Goal: Task Accomplishment & Management: Manage account settings

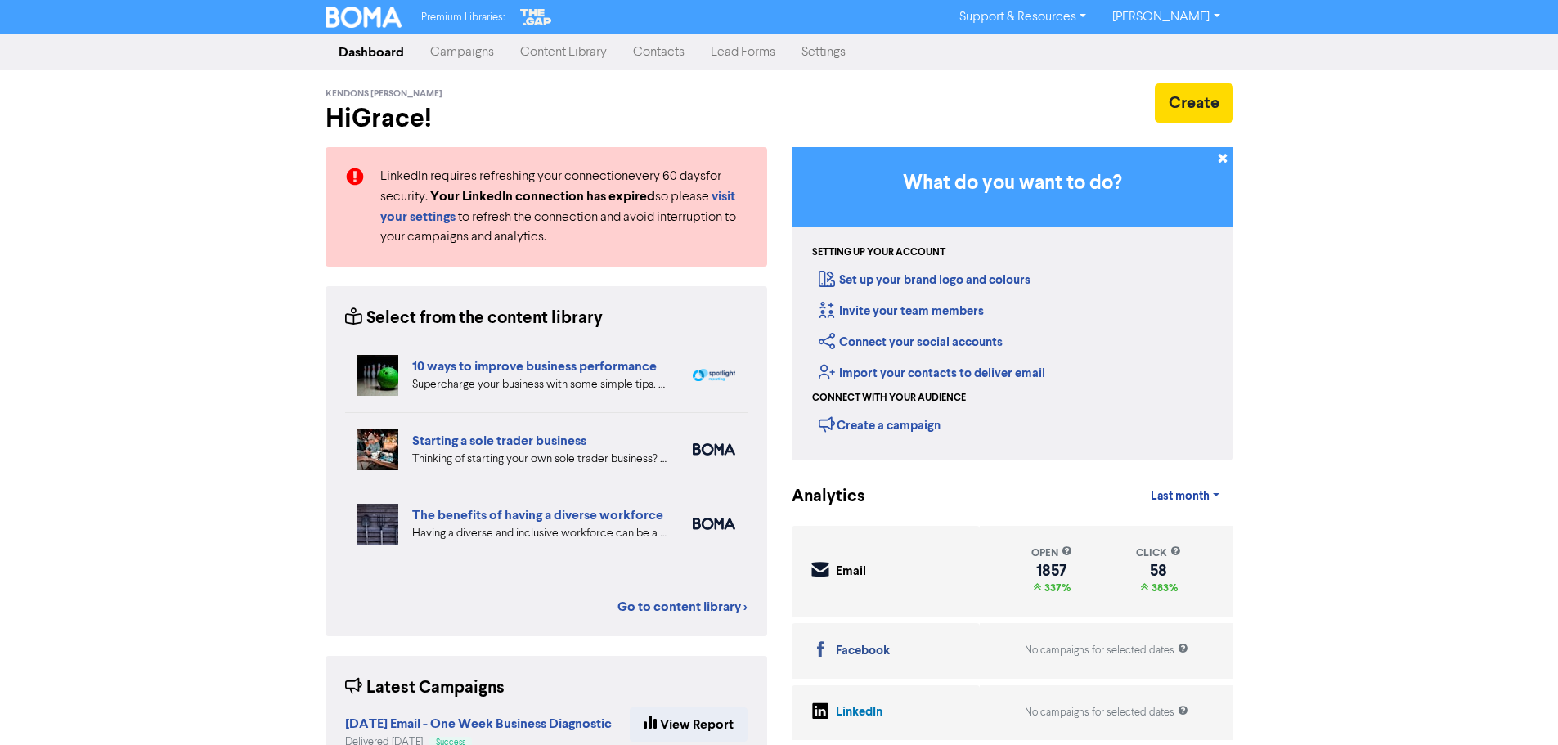
drag, startPoint x: 1026, startPoint y: 123, endPoint x: 782, endPoint y: 45, distance: 255.8
click at [784, 45] on link "Lead Forms" at bounding box center [743, 52] width 91 height 33
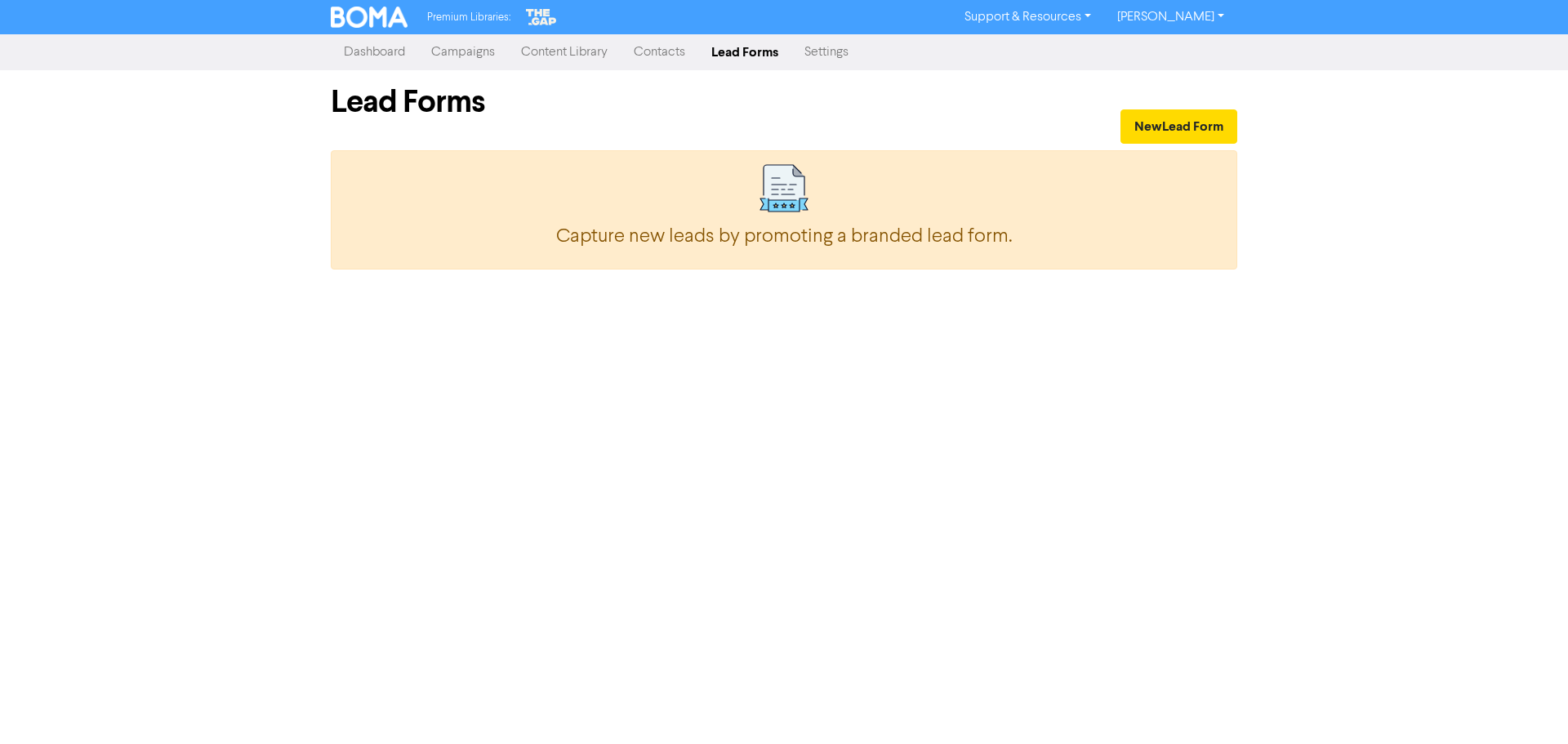
click at [655, 61] on link "Contacts" at bounding box center [660, 52] width 78 height 33
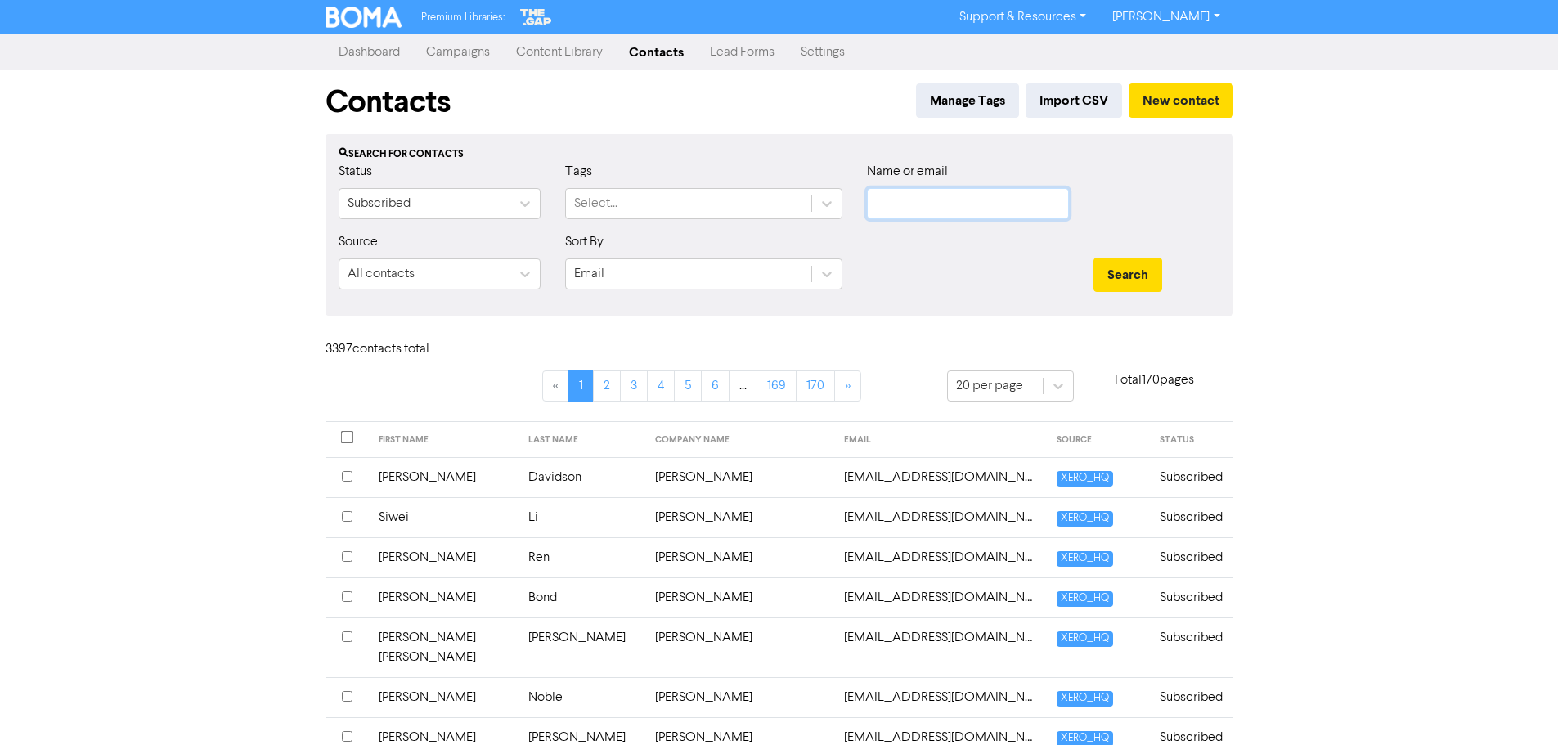
click at [980, 204] on input "text" at bounding box center [968, 203] width 202 height 31
paste input "[PERSON_NAME]"
type input "[PERSON_NAME]"
click at [1176, 275] on div "Search" at bounding box center [1157, 275] width 127 height 34
click at [1155, 275] on button "Search" at bounding box center [1128, 275] width 69 height 34
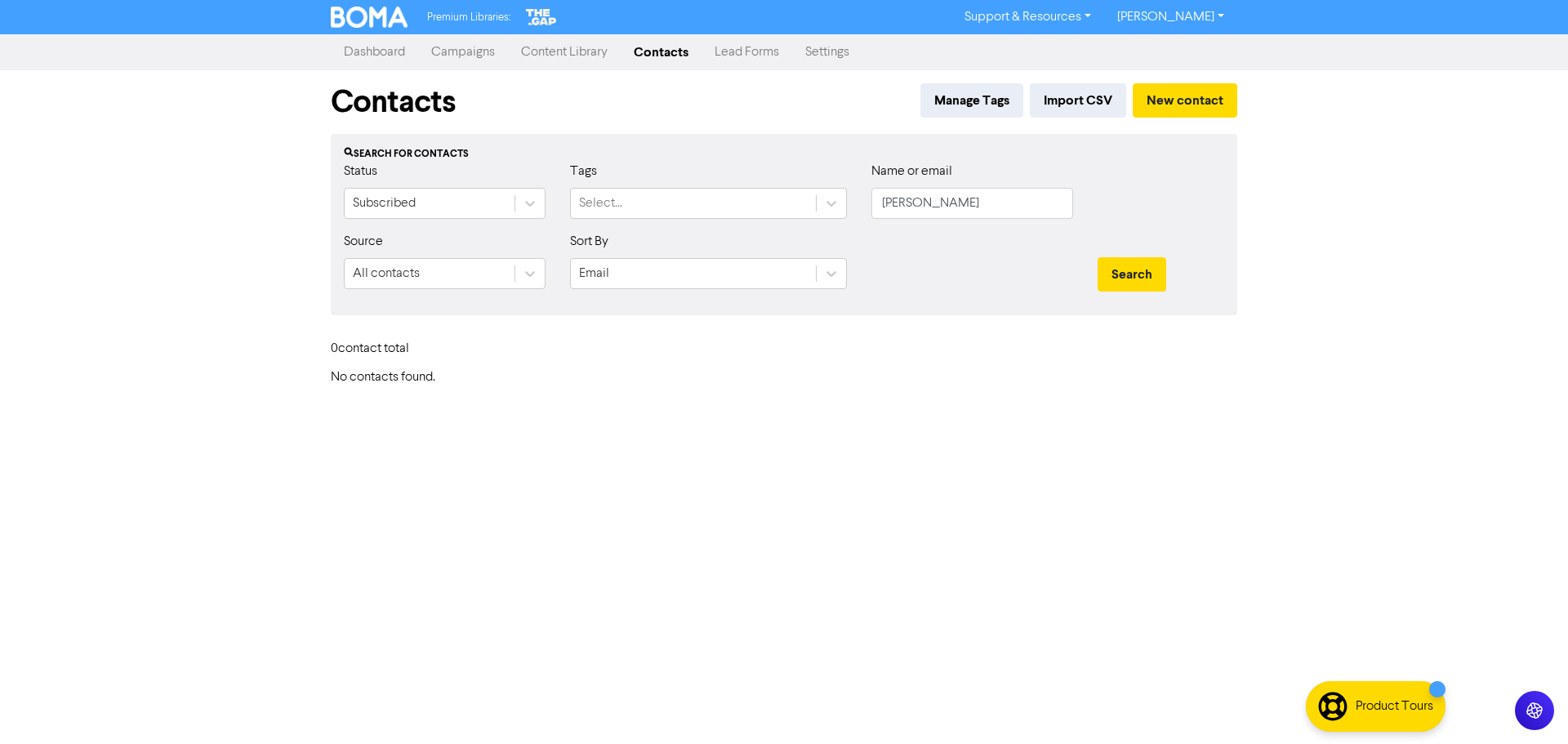
drag, startPoint x: 971, startPoint y: 181, endPoint x: 968, endPoint y: 189, distance: 8.5
click at [971, 181] on div "Name or email [PERSON_NAME]" at bounding box center [973, 190] width 202 height 57
click at [968, 195] on input "[PERSON_NAME]" at bounding box center [973, 203] width 202 height 31
click at [968, 196] on input "[PERSON_NAME]" at bounding box center [973, 203] width 202 height 31
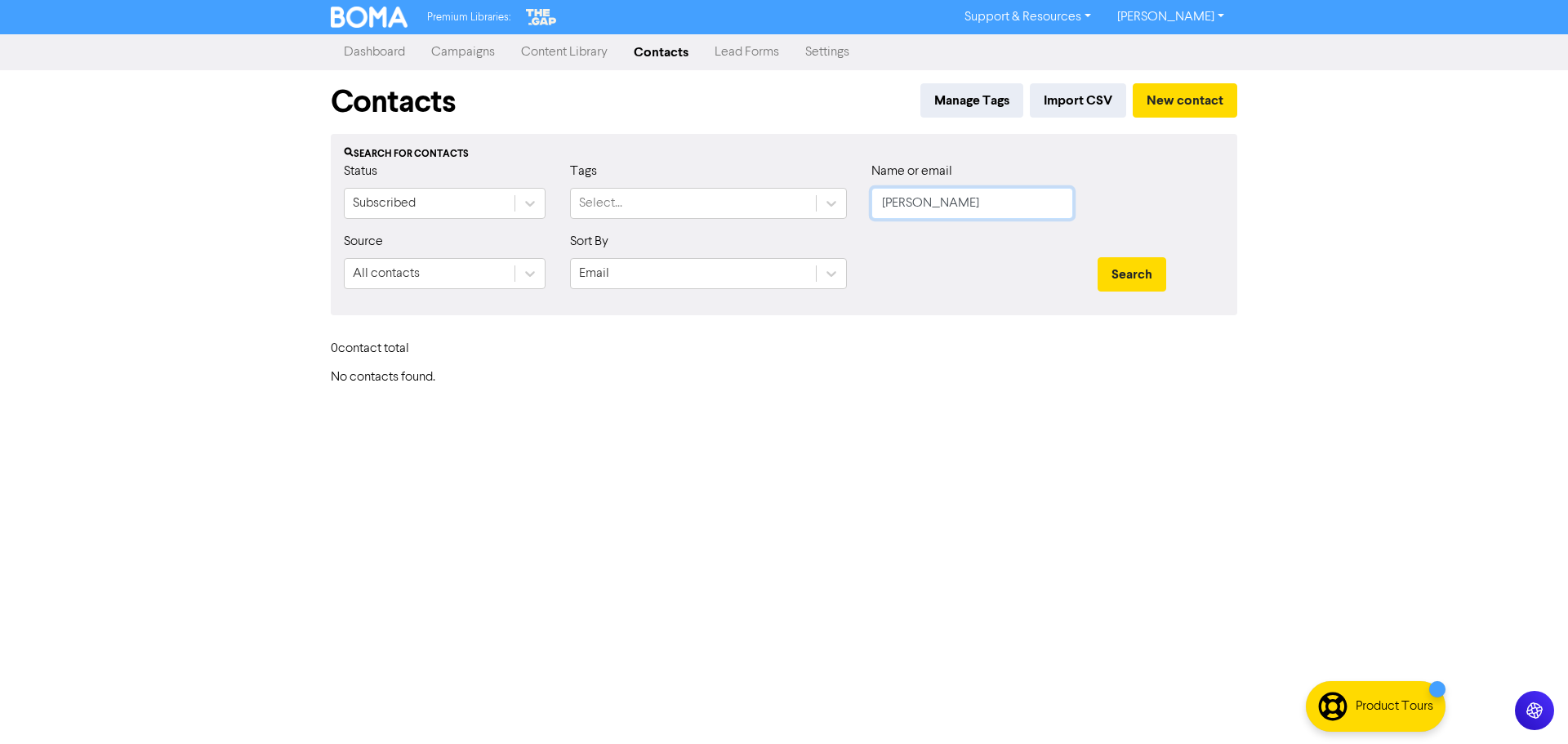
click at [968, 196] on input "[PERSON_NAME]" at bounding box center [973, 203] width 202 height 31
paste input "Carters Beach Motel and Holiday Park Limited"
type input "Carters Beach Motel and Holiday Park Limited"
click at [1098, 258] on button "Search" at bounding box center [1132, 275] width 69 height 34
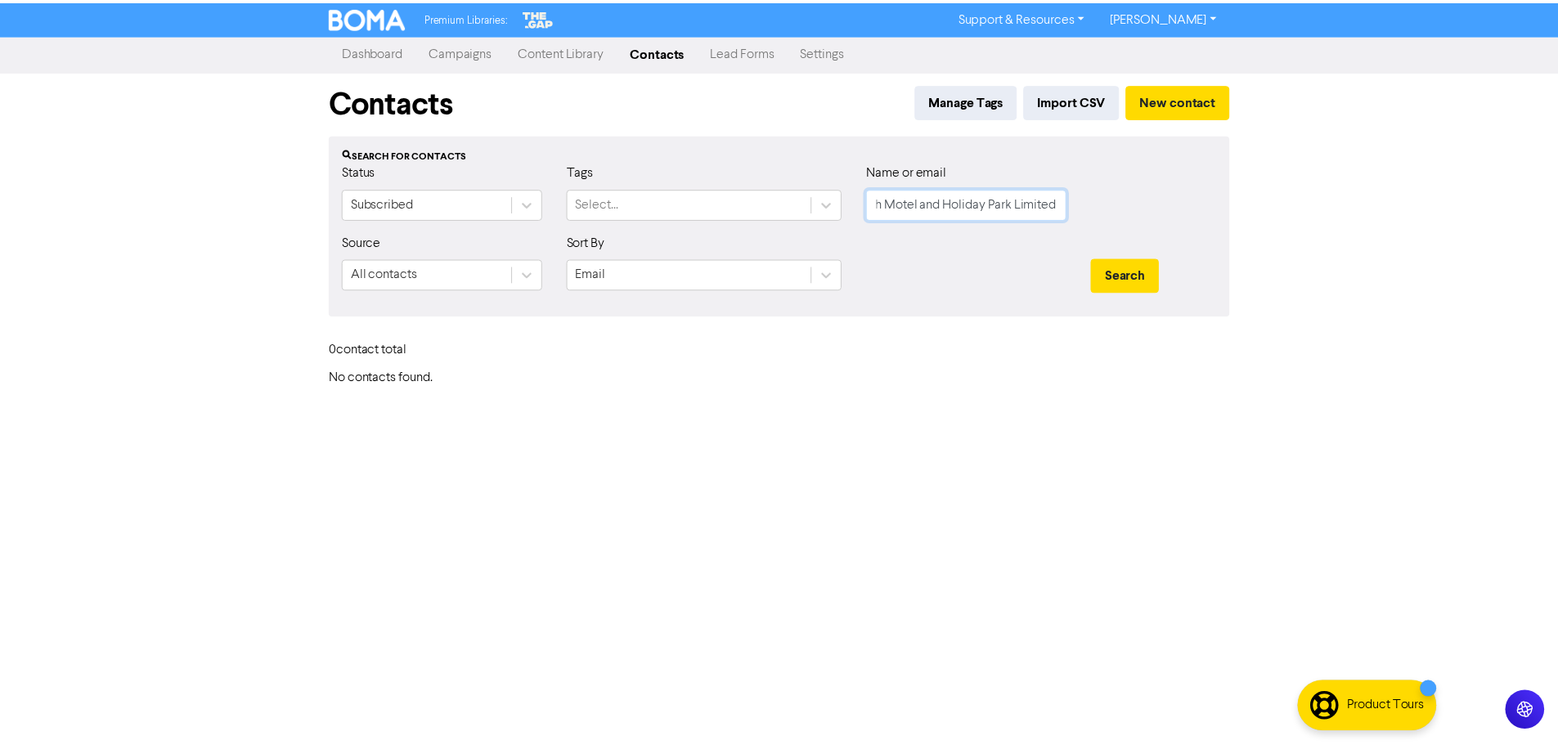
scroll to position [0, 0]
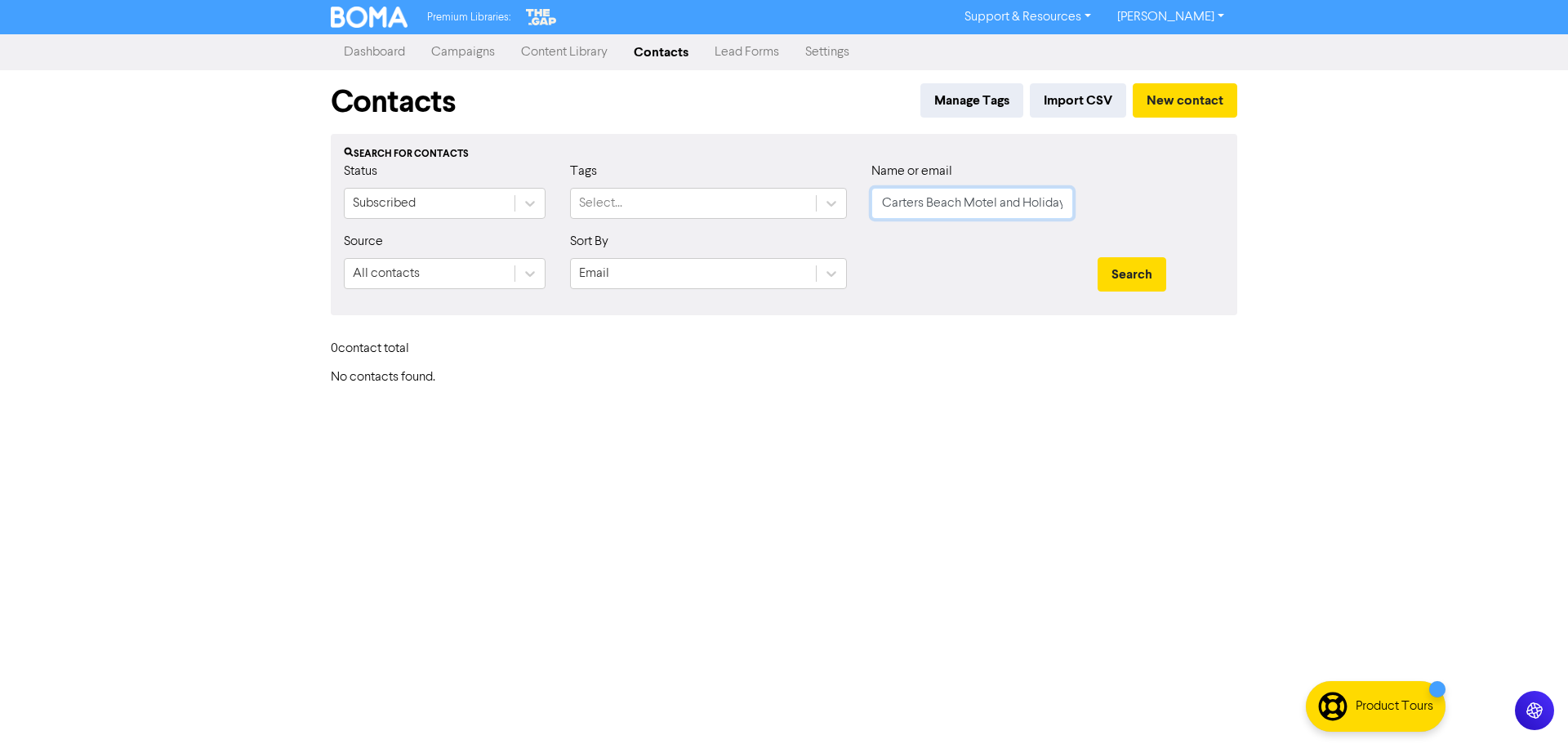
click at [1043, 197] on input "Carters Beach Motel and Holiday Park Limited" at bounding box center [973, 203] width 202 height 31
paste input "[EMAIL_ADDRESS][DOMAIN_NAME]"
type input "[EMAIL_ADDRESS][DOMAIN_NAME]"
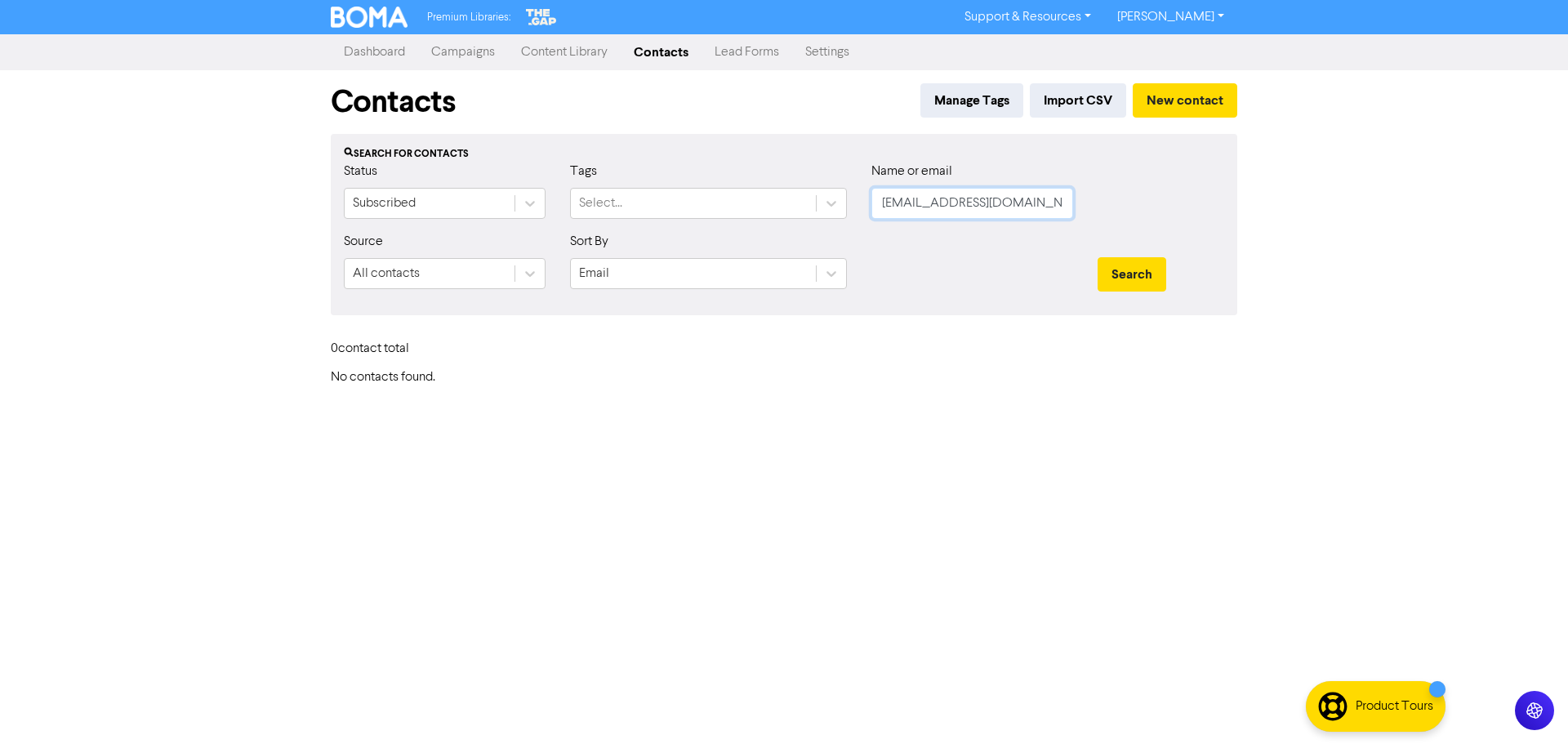
click at [1098, 258] on button "Search" at bounding box center [1132, 275] width 69 height 34
click at [1143, 277] on button "Search" at bounding box center [1132, 275] width 69 height 34
click at [976, 206] on input "[EMAIL_ADDRESS][DOMAIN_NAME]" at bounding box center [973, 203] width 202 height 31
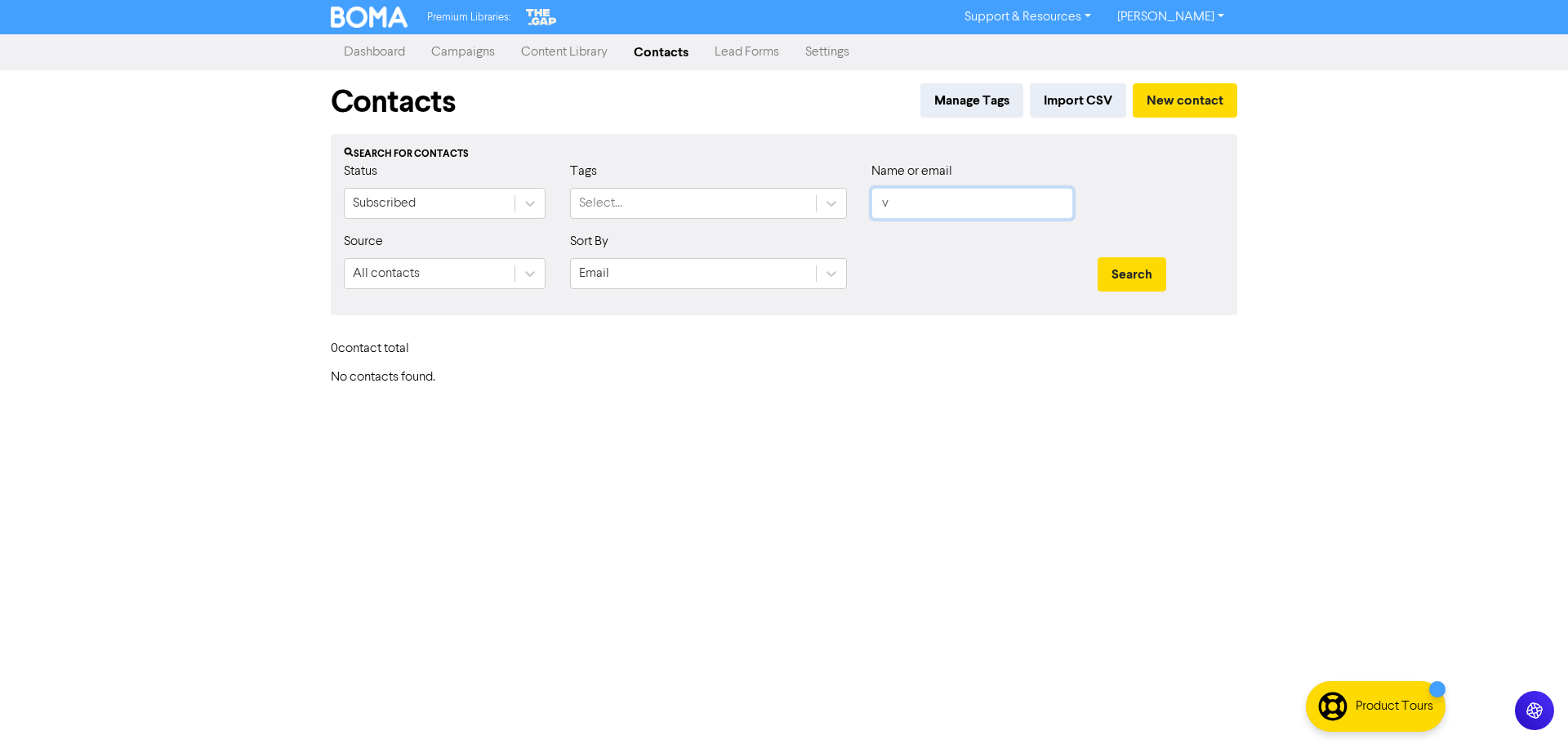
type input "v"
click at [1098, 258] on button "Search" at bounding box center [1132, 275] width 69 height 34
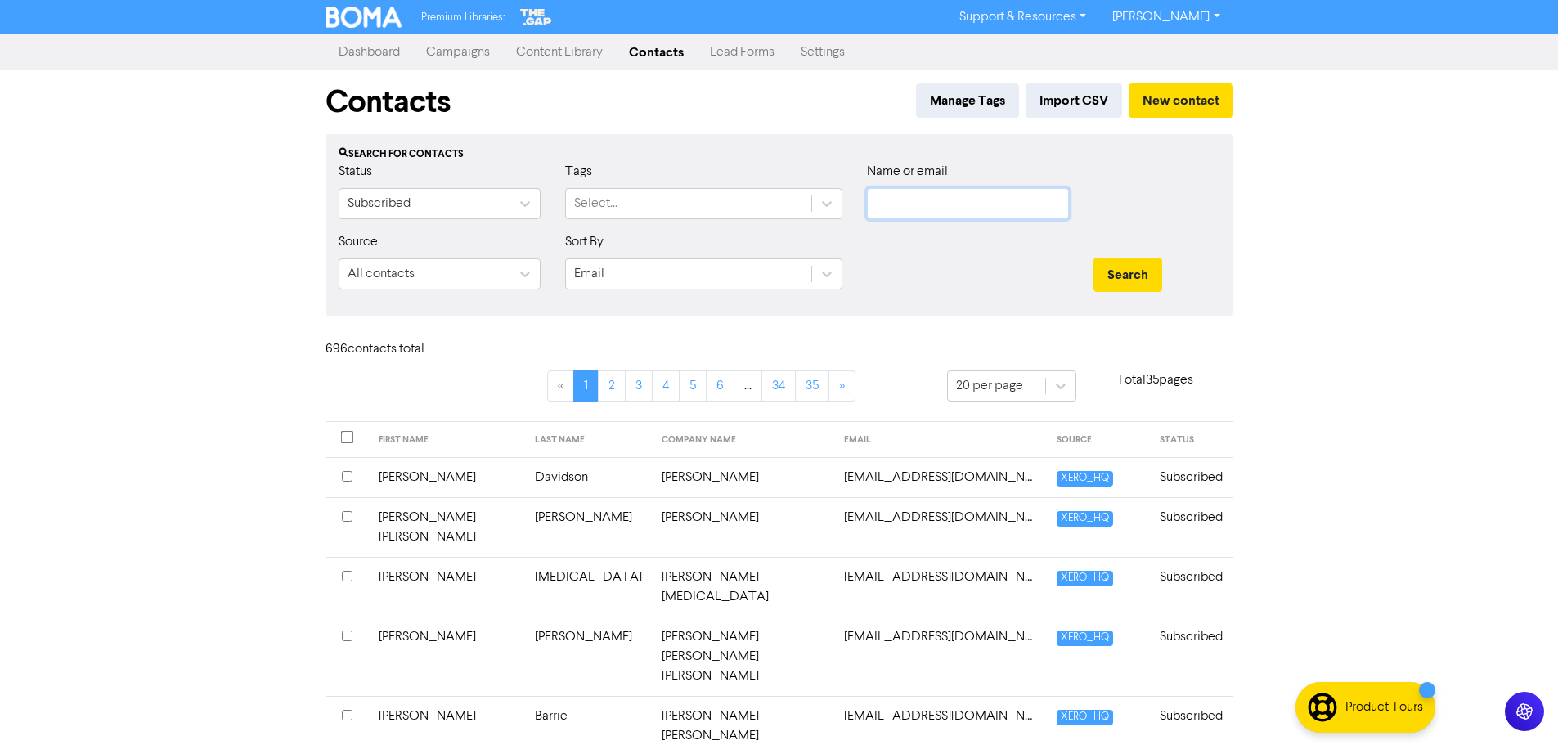
paste input "[PERSON_NAME]"
type input "[PERSON_NAME]"
click at [1094, 258] on button "Search" at bounding box center [1128, 275] width 69 height 34
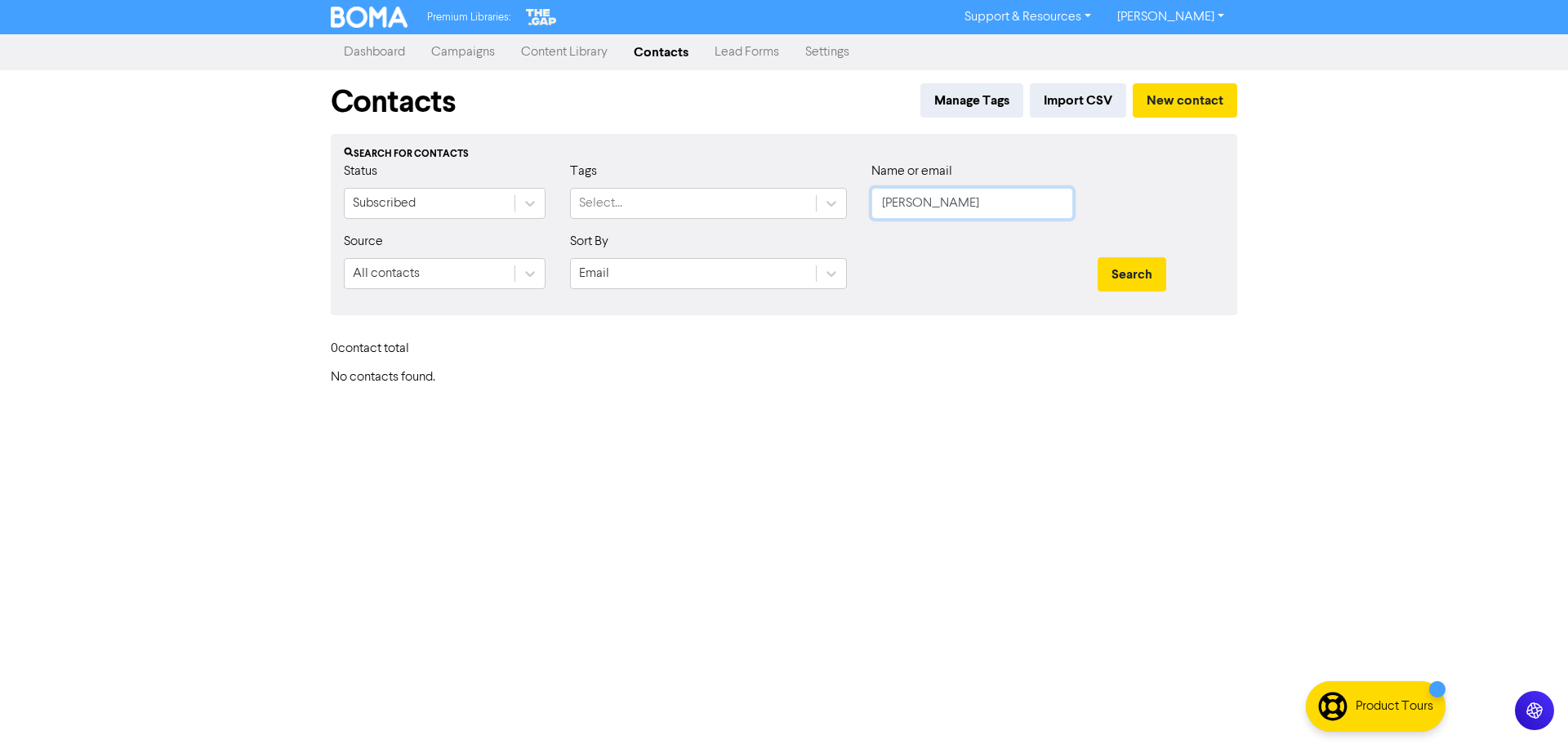
click at [1018, 218] on input "[PERSON_NAME]" at bounding box center [973, 203] width 202 height 31
click at [938, 215] on input "text" at bounding box center [973, 203] width 202 height 31
paste input "[PERSON_NAME][EMAIL_ADDRESS][DOMAIN_NAME]"
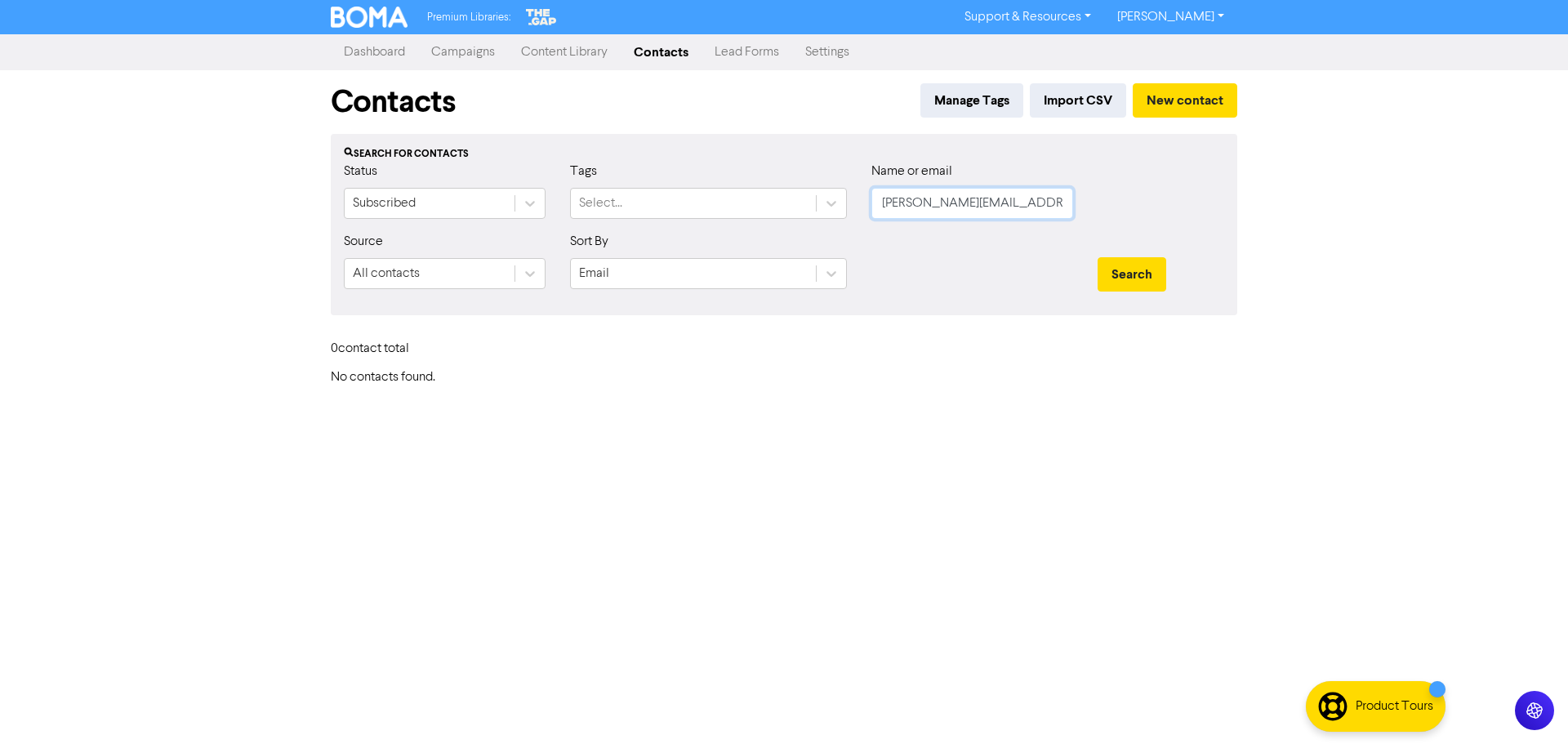
type input "[PERSON_NAME][EMAIL_ADDRESS][DOMAIN_NAME]"
click at [1183, 275] on div "Search" at bounding box center [1161, 275] width 127 height 34
click at [1131, 273] on button "Search" at bounding box center [1132, 275] width 69 height 34
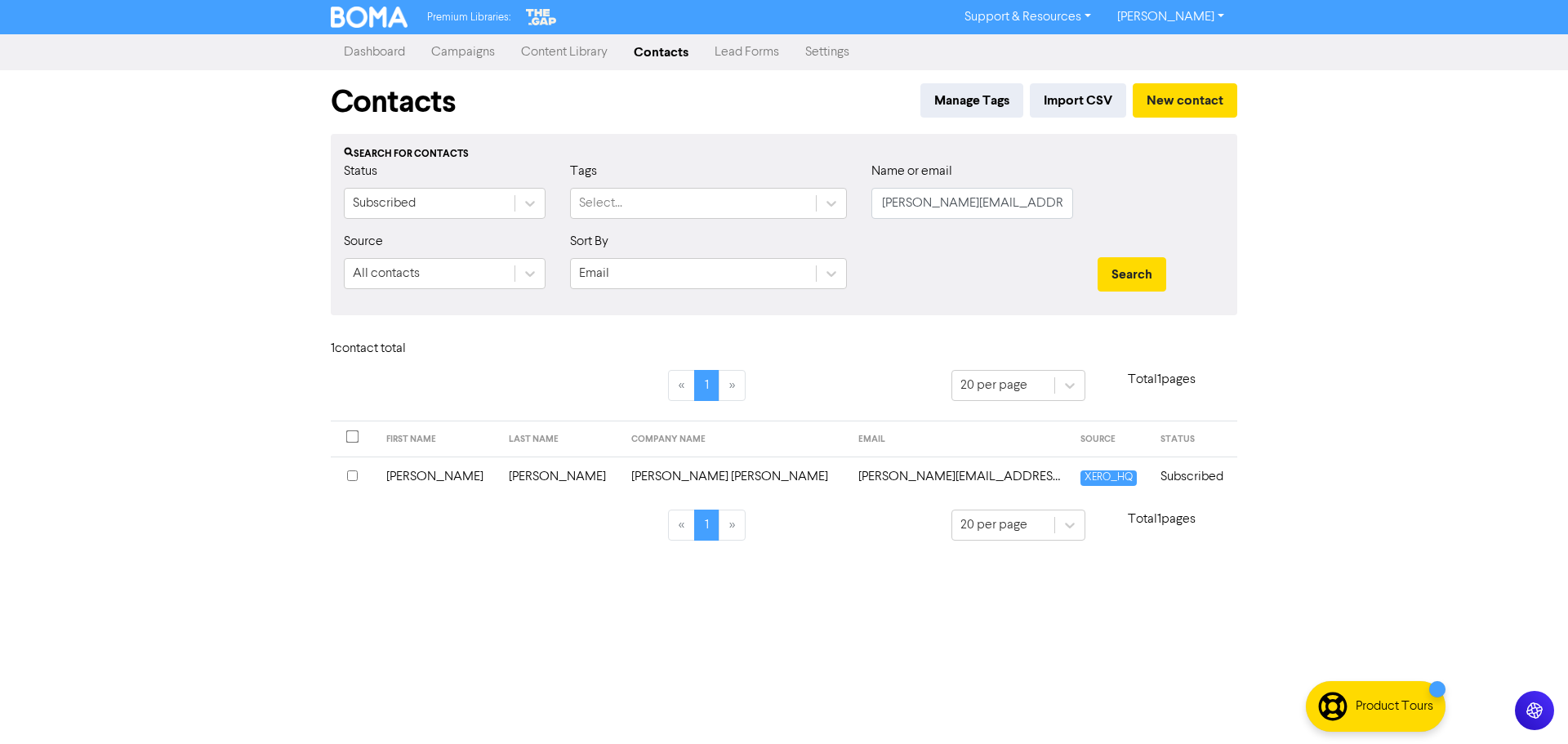
click at [807, 480] on td "[PERSON_NAME] [PERSON_NAME]" at bounding box center [734, 476] width 227 height 40
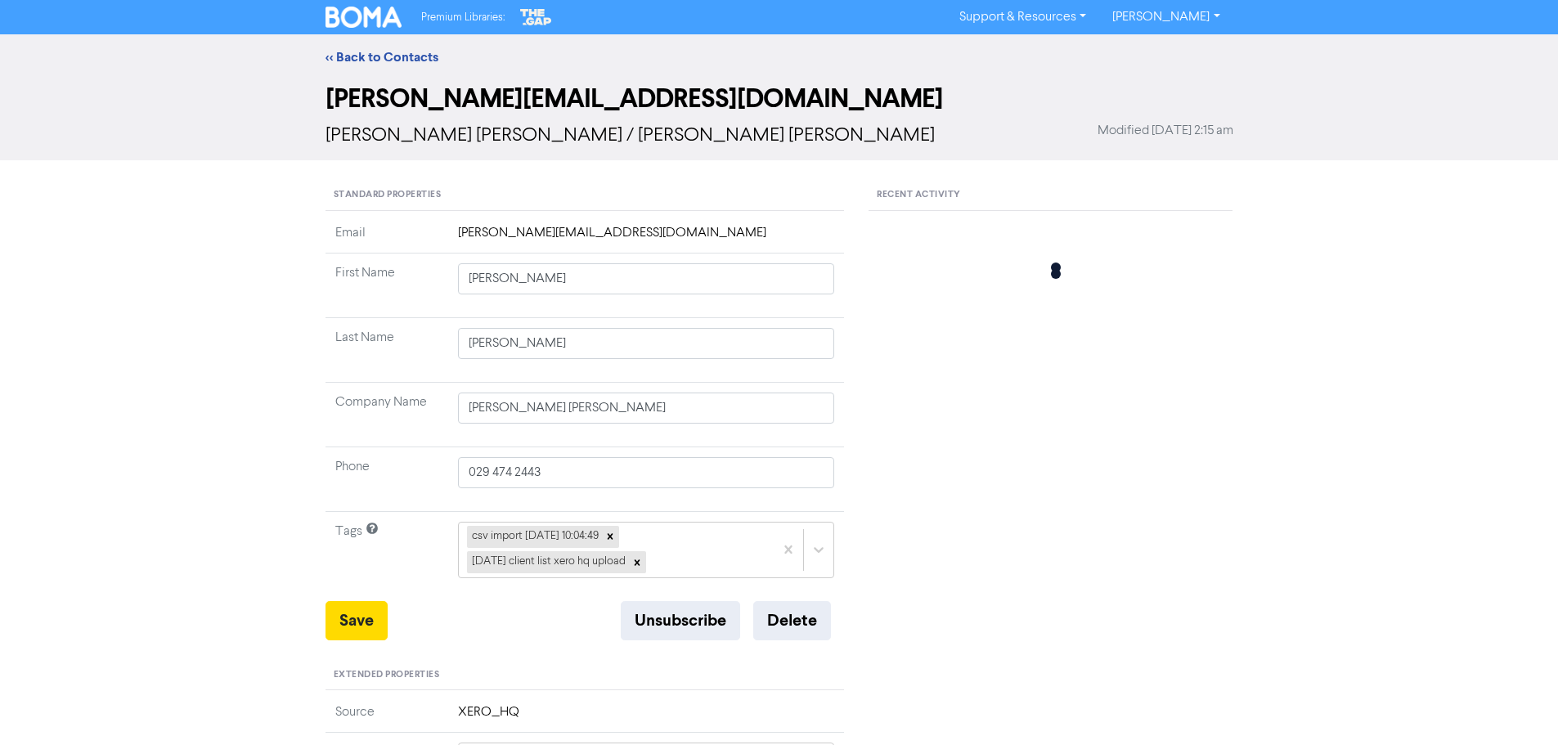
type input "[GEOGRAPHIC_DATA]"
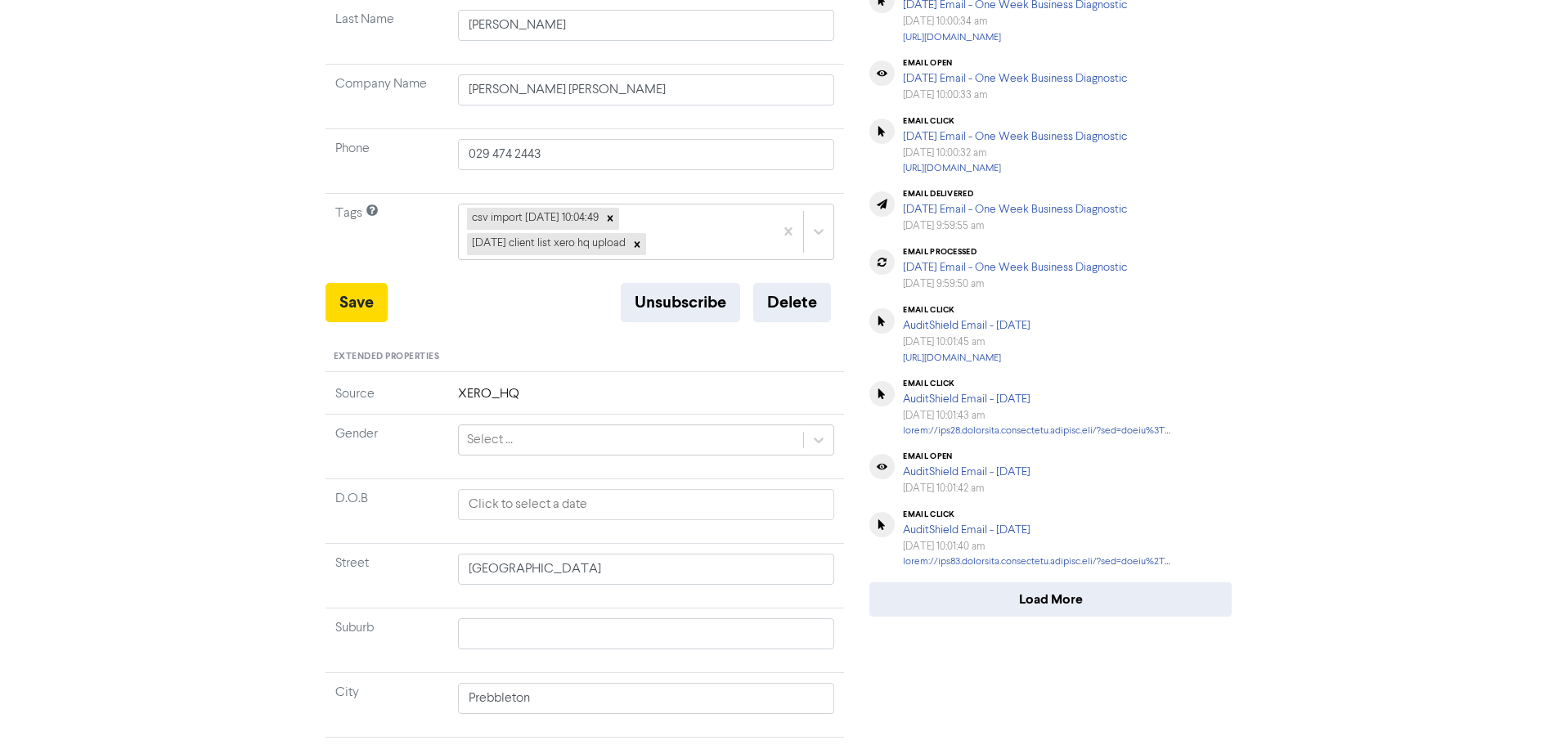
scroll to position [327, 0]
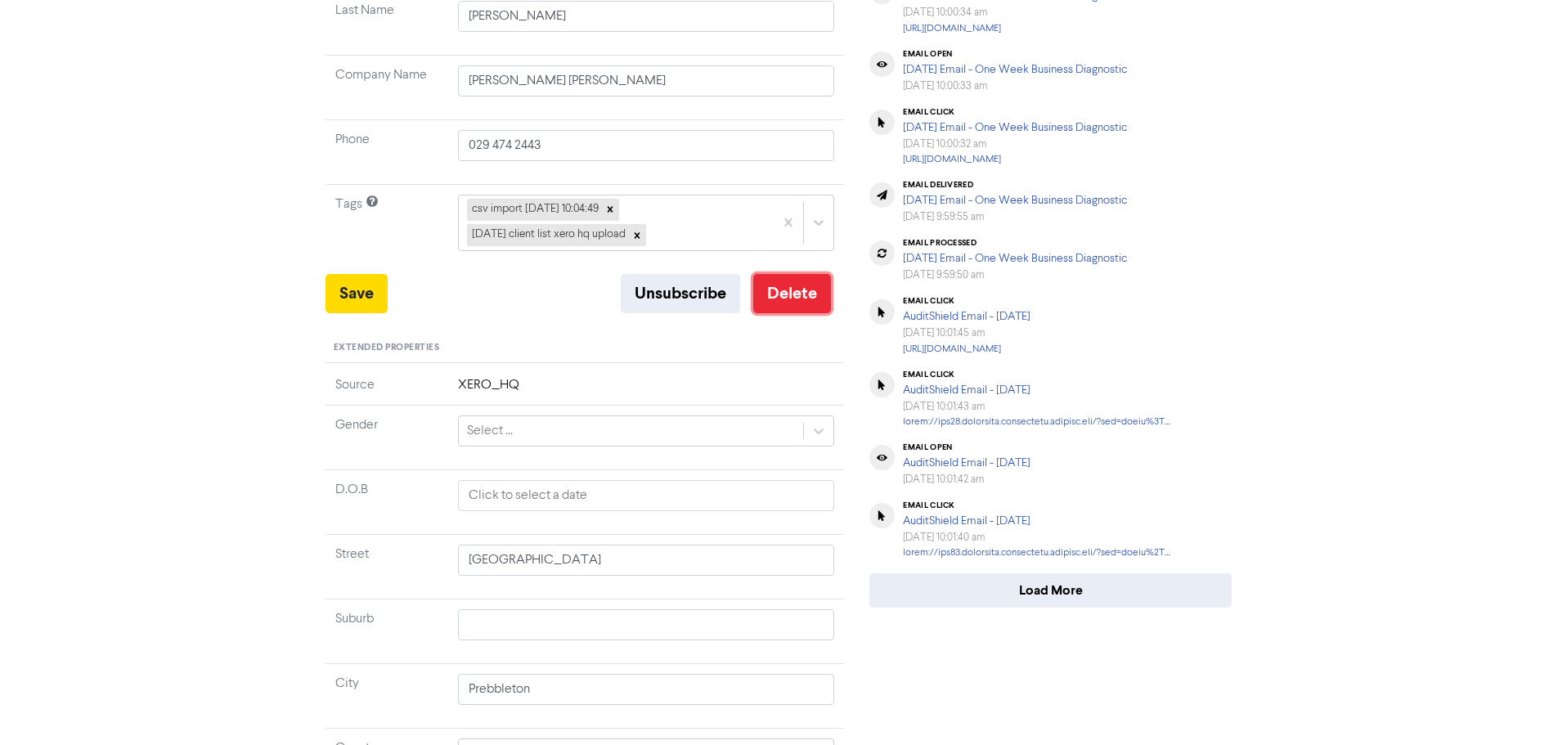
click at [769, 310] on button "Delete" at bounding box center [792, 293] width 78 height 39
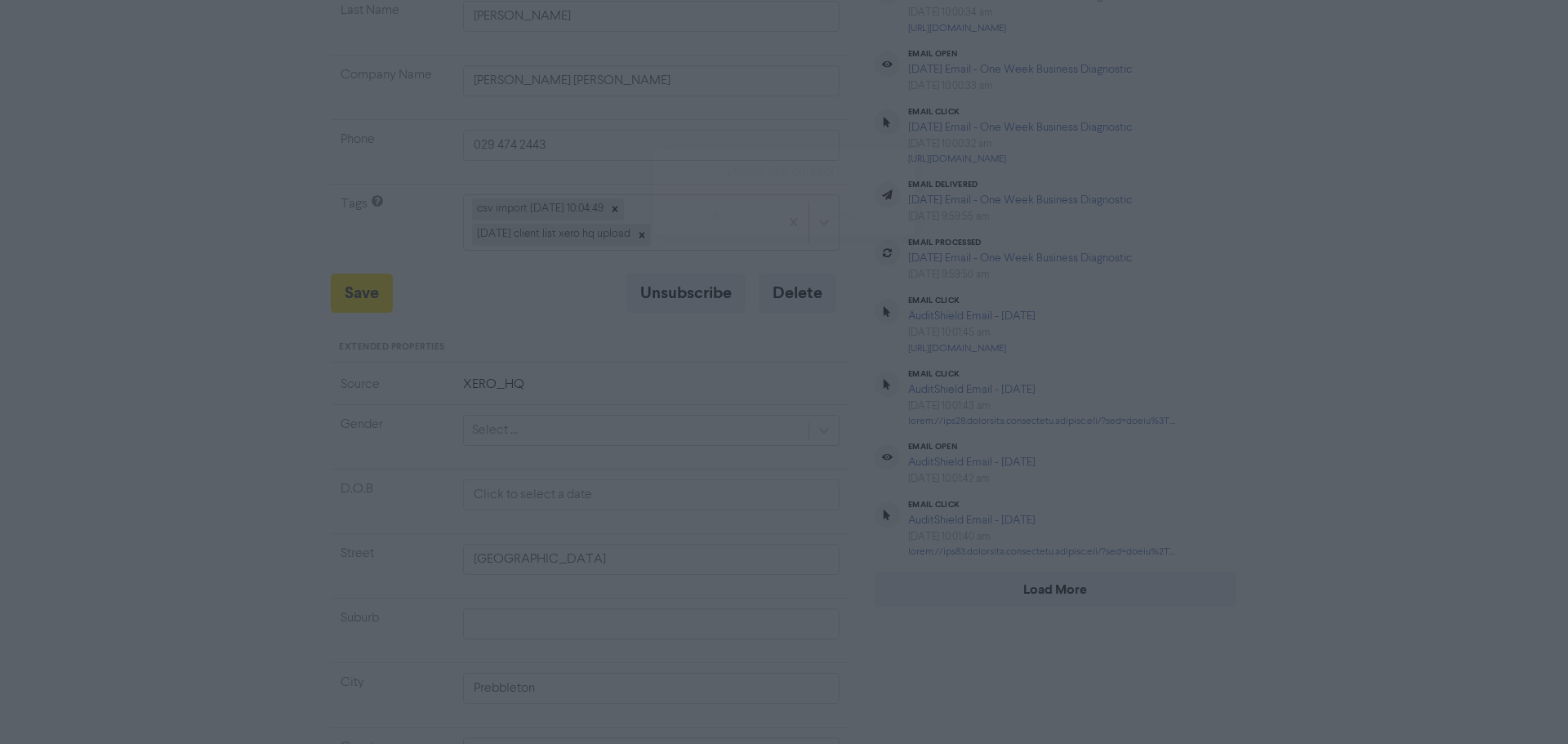
click at [722, 229] on button "ok" at bounding box center [713, 215] width 121 height 41
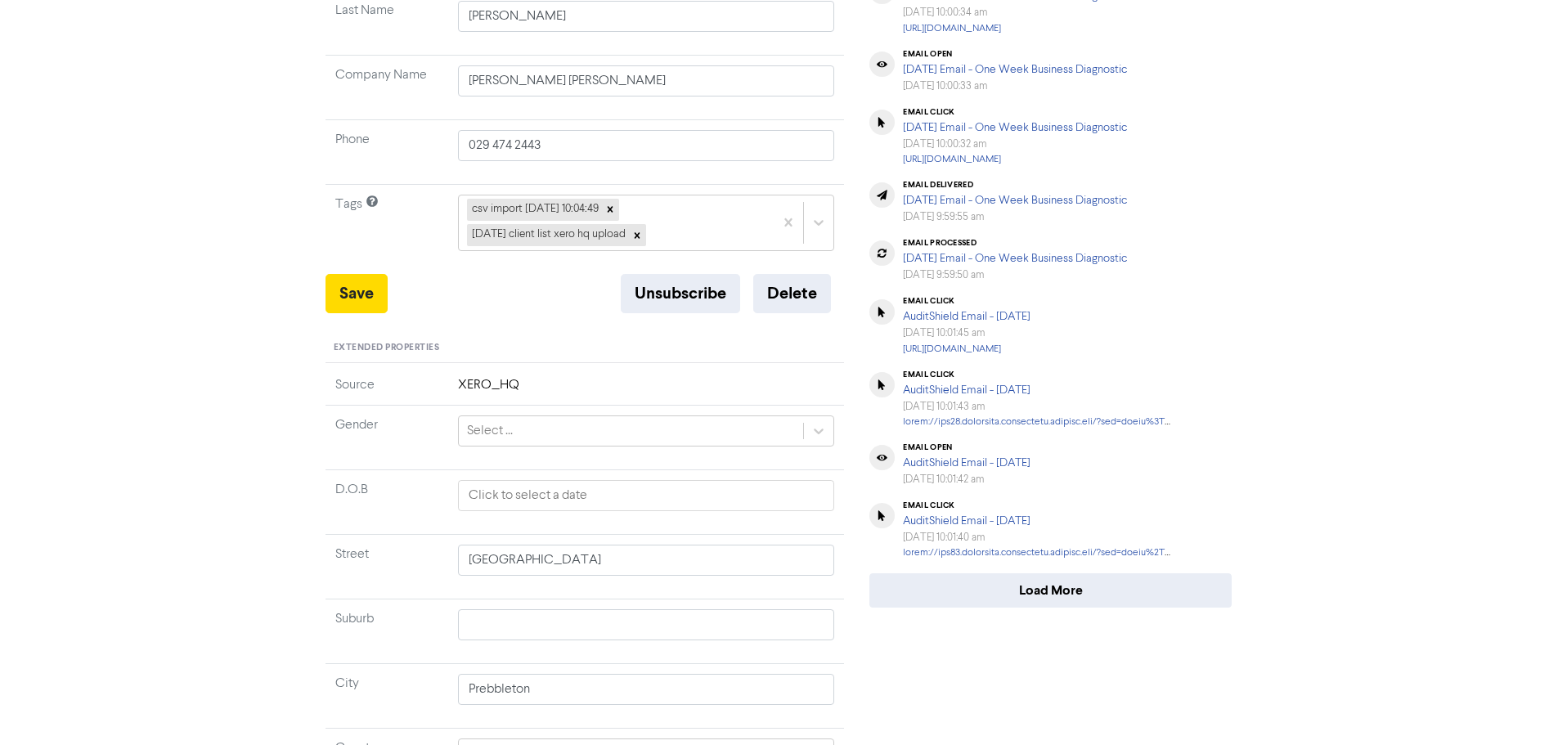
type input "[GEOGRAPHIC_DATA]"
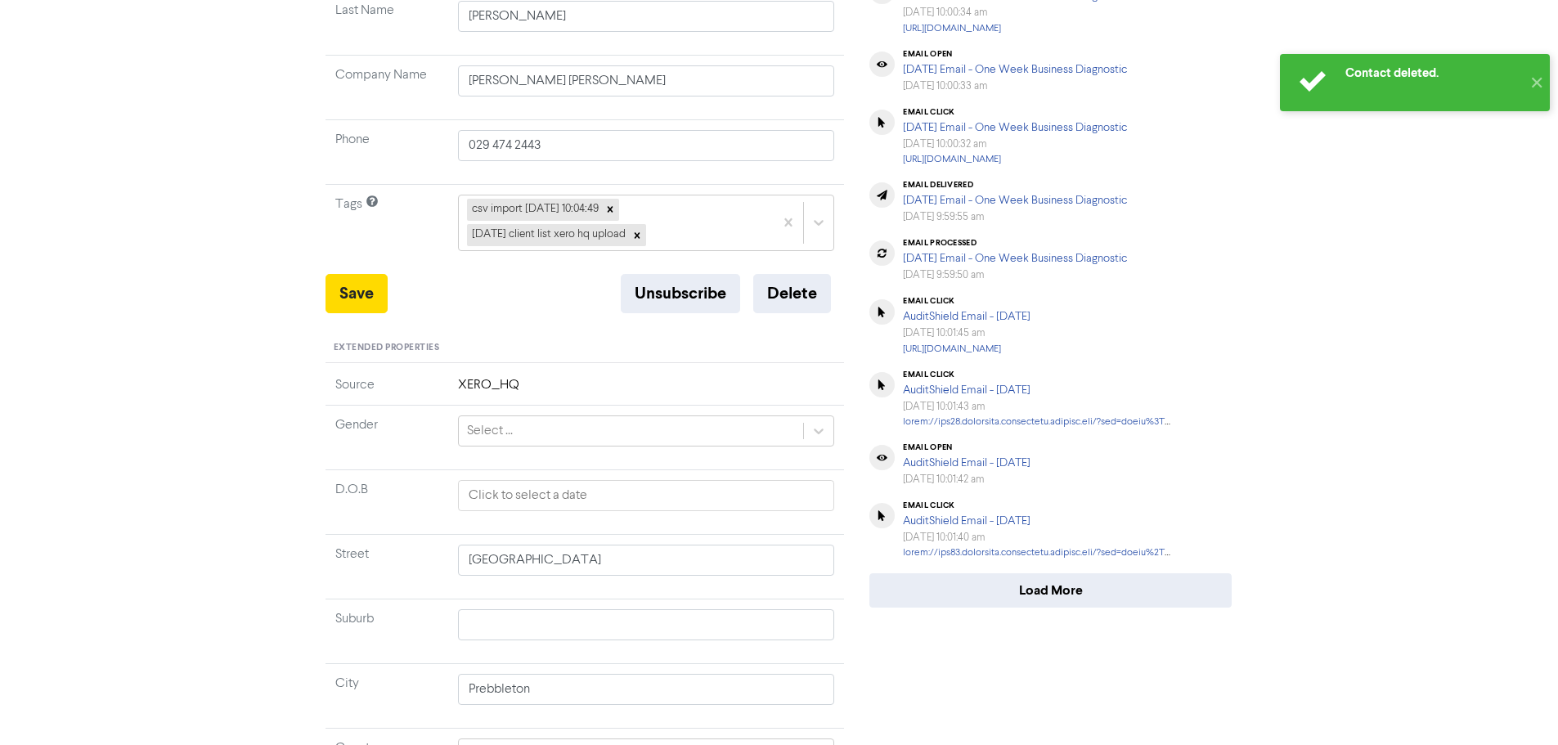
type input "[GEOGRAPHIC_DATA]"
